Goal: Task Accomplishment & Management: Manage account settings

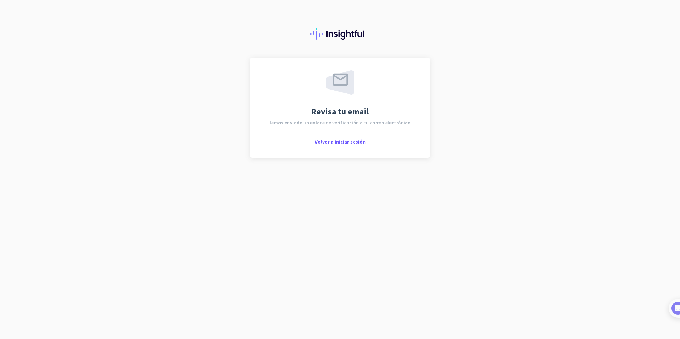
click at [93, 48] on div at bounding box center [340, 29] width 680 height 58
click at [355, 142] on span "Volver a iniciar sesión" at bounding box center [340, 142] width 51 height 6
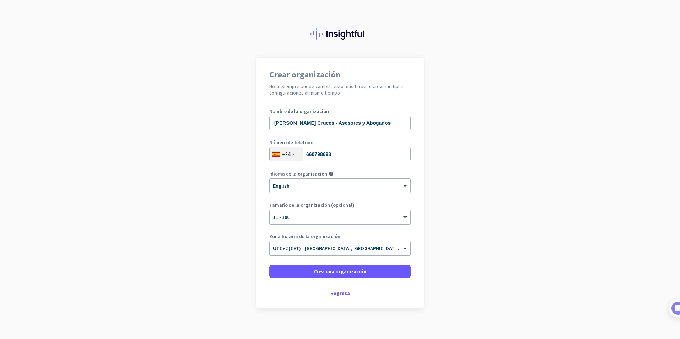
click at [328, 184] on div at bounding box center [340, 184] width 141 height 6
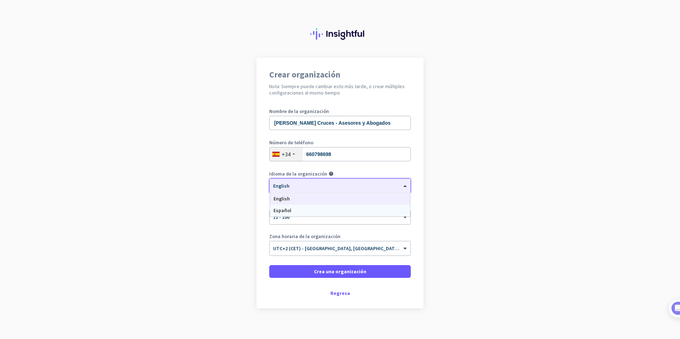
click at [310, 209] on div "Español" at bounding box center [340, 211] width 140 height 12
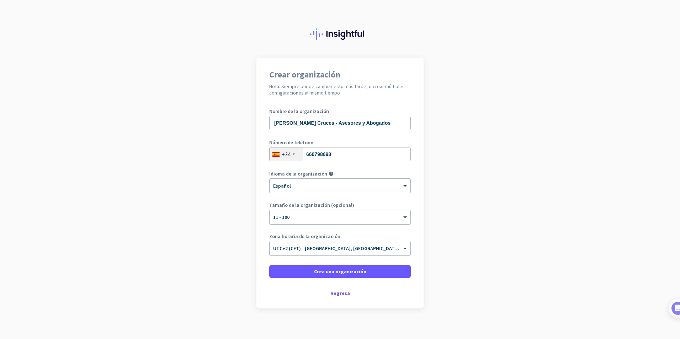
click at [395, 245] on div at bounding box center [340, 246] width 141 height 6
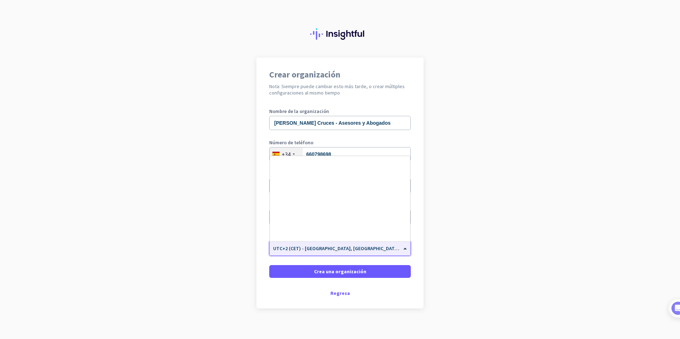
scroll to position [1854, 0]
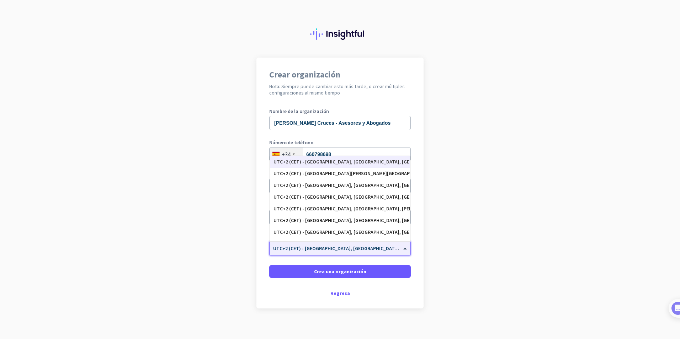
click at [437, 281] on app-onboarding-organization "Crear organización Nota: Siempre puede cambiar esto más tarde, o crear múltiple…" at bounding box center [340, 201] width 680 height 287
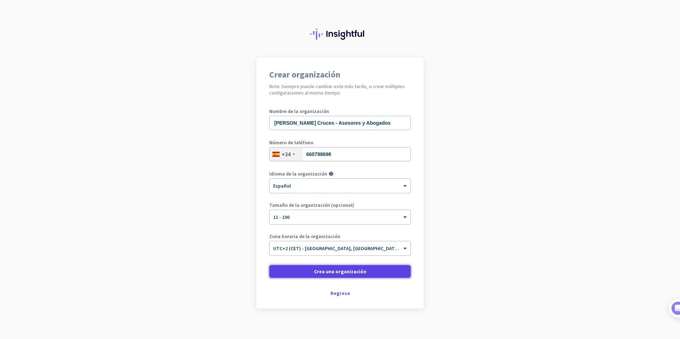
click at [367, 273] on span at bounding box center [340, 271] width 142 height 17
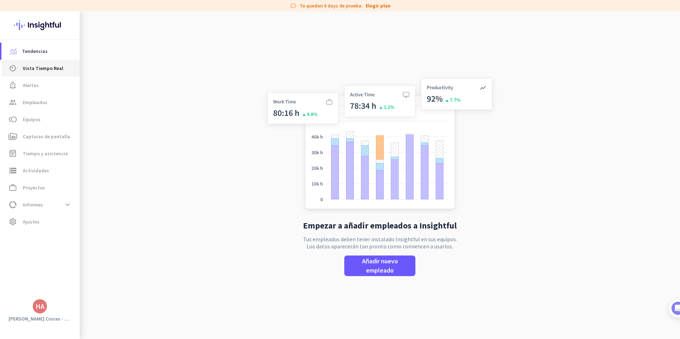
click at [51, 75] on link "av_timer Vista Tiempo Real" at bounding box center [40, 68] width 78 height 17
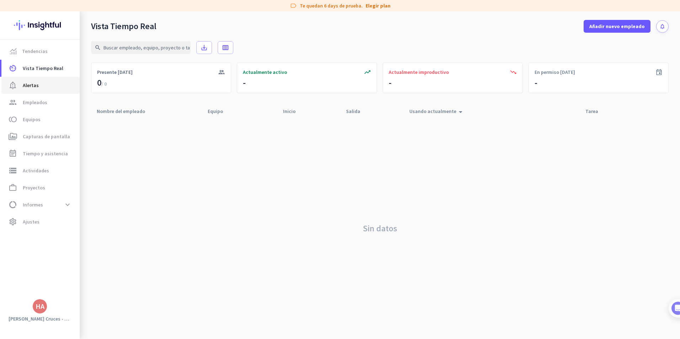
click at [47, 85] on span "notification_important Alertas" at bounding box center [40, 85] width 67 height 9
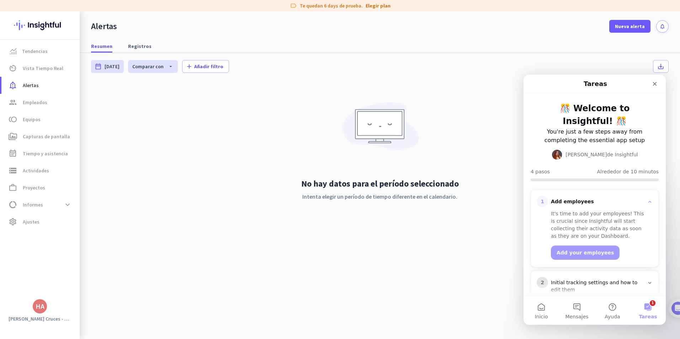
click at [144, 219] on div "No hay datos para el período seleccionado Intenta elegir un período de tiempo d…" at bounding box center [379, 157] width 577 height 157
click at [653, 83] on icon "Cerrar" at bounding box center [655, 84] width 6 height 6
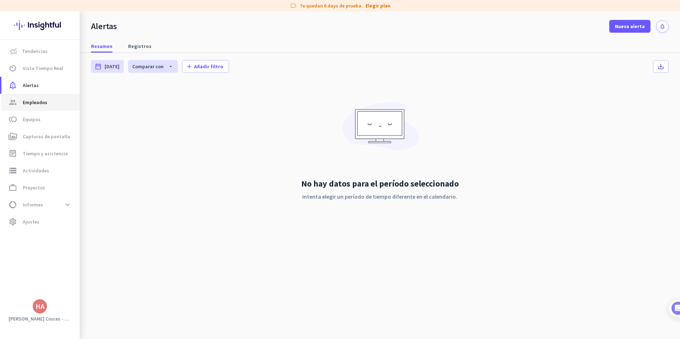
click at [48, 106] on span "group Empleados" at bounding box center [40, 102] width 67 height 9
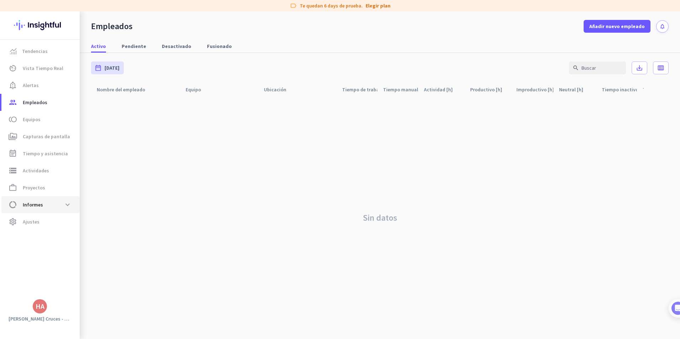
click at [40, 209] on span "Informes" at bounding box center [33, 205] width 20 height 9
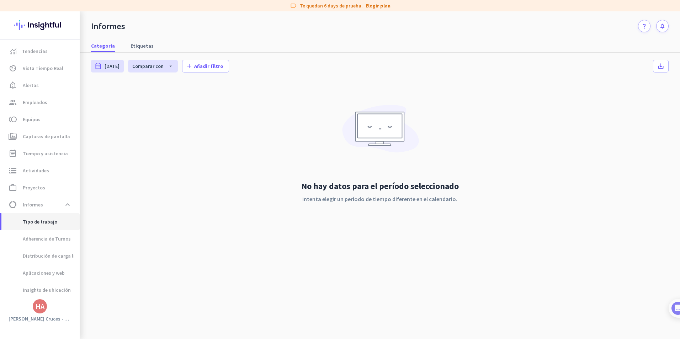
click at [38, 223] on span "Tipo de trabajo" at bounding box center [32, 221] width 50 height 17
click at [201, 66] on span "Añadir filtro" at bounding box center [208, 66] width 29 height 7
click at [129, 238] on div at bounding box center [340, 169] width 680 height 339
click at [45, 208] on span "data_usage Informes expand_less" at bounding box center [40, 204] width 67 height 13
click at [38, 188] on span "Proyectos" at bounding box center [34, 187] width 22 height 9
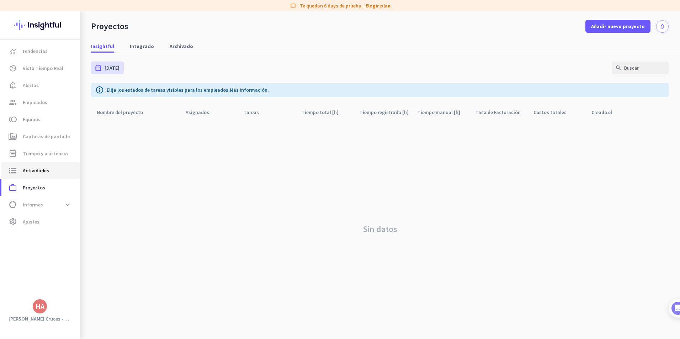
click at [66, 170] on span "storage Actividades" at bounding box center [40, 170] width 67 height 9
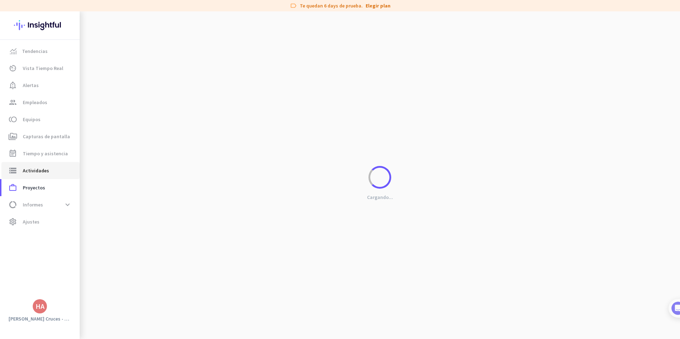
type input "[DATE]"
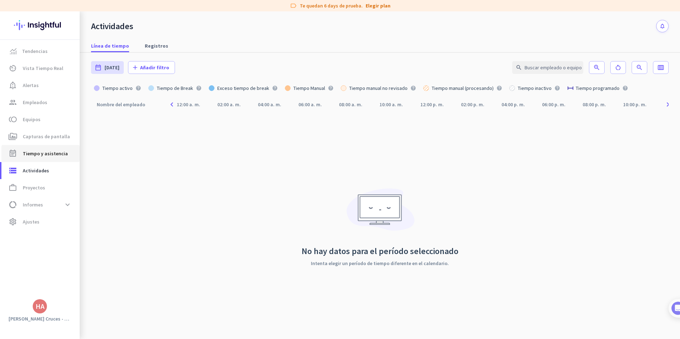
click at [56, 154] on span "Tiempo y asistencia" at bounding box center [45, 153] width 45 height 9
type input "[DATE] - [DATE]"
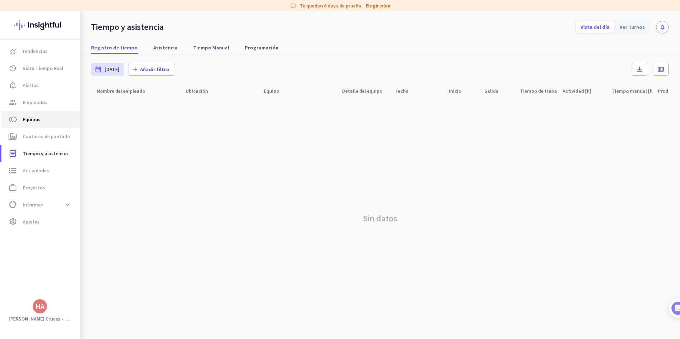
click at [38, 121] on span "Equipos" at bounding box center [32, 119] width 18 height 9
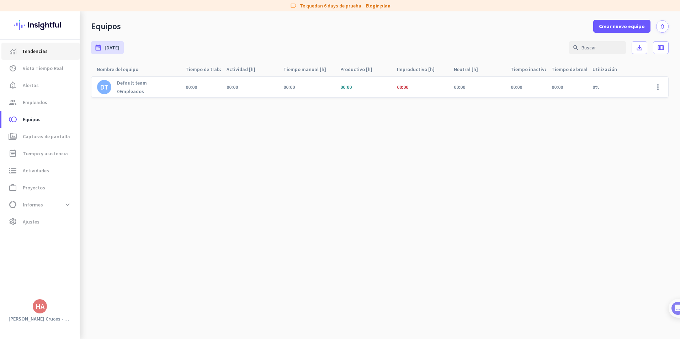
click at [50, 57] on link "Tendencias" at bounding box center [40, 51] width 78 height 17
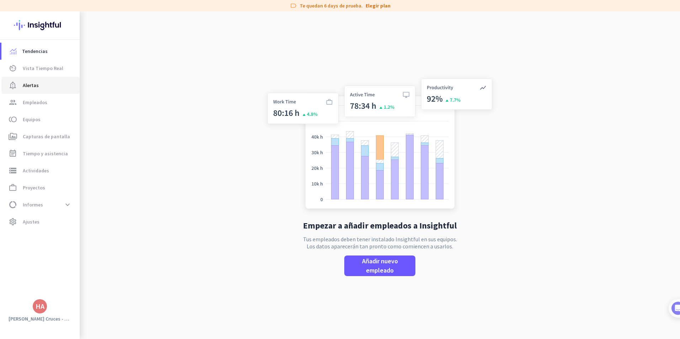
click at [31, 80] on link "notification_important Alertas" at bounding box center [40, 85] width 78 height 17
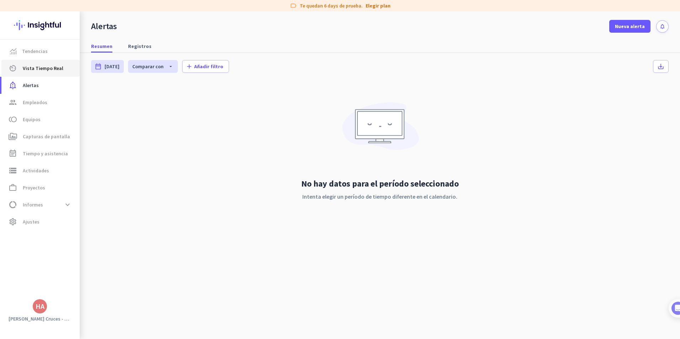
click at [39, 71] on span "Vista Tiempo Real" at bounding box center [43, 68] width 41 height 9
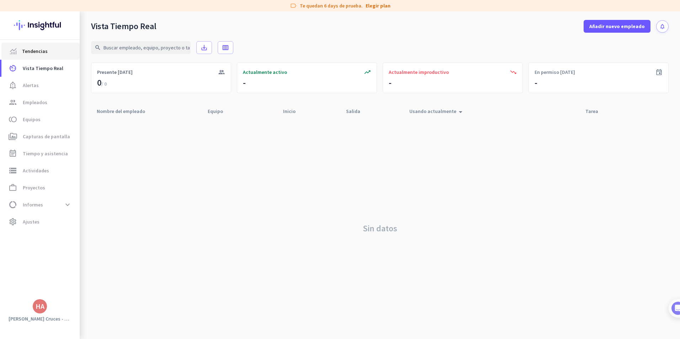
click at [37, 54] on span "Tendencias" at bounding box center [35, 51] width 26 height 9
